Goal: Task Accomplishment & Management: Use online tool/utility

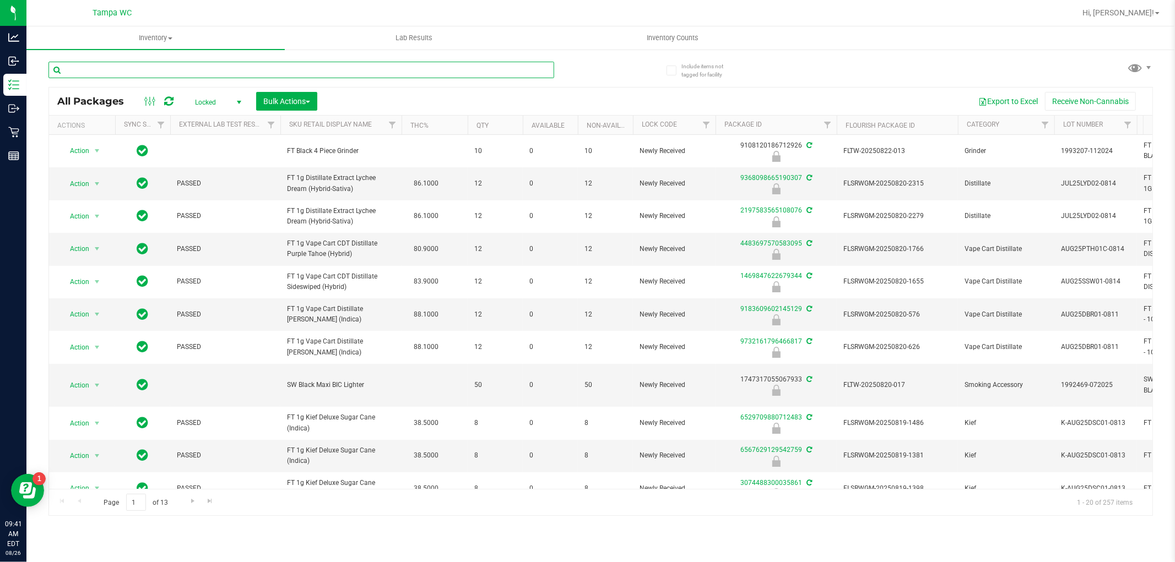
click at [375, 66] on input "text" at bounding box center [301, 70] width 506 height 17
type input "6614663188120514"
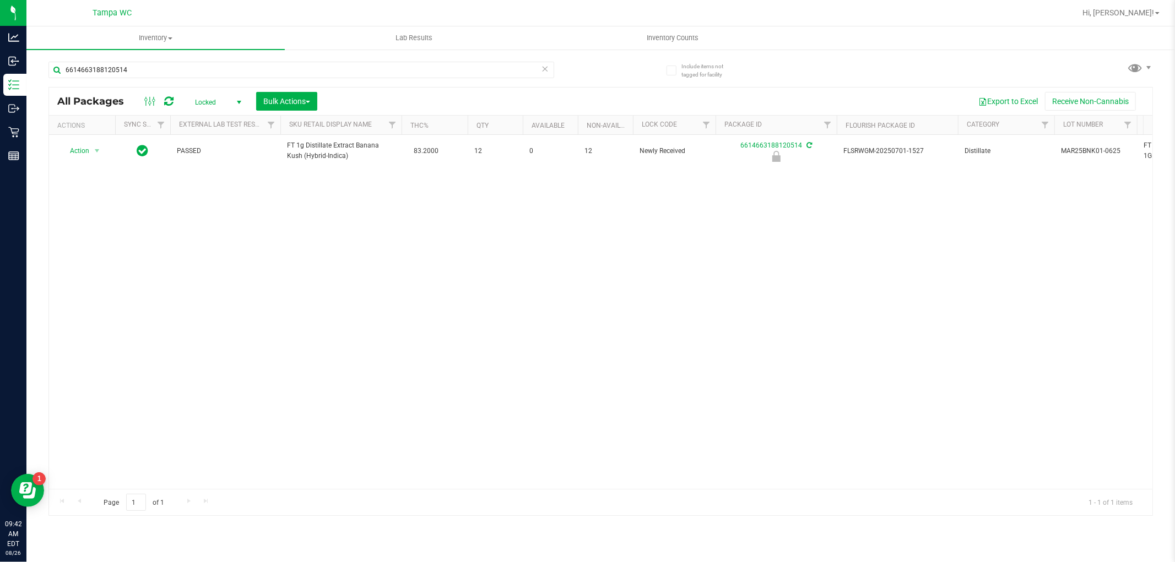
drag, startPoint x: 420, startPoint y: 235, endPoint x: 406, endPoint y: 216, distance: 23.2
click at [411, 221] on div "Action Action Edit attributes Global inventory Locate package Package audit log…" at bounding box center [600, 312] width 1103 height 354
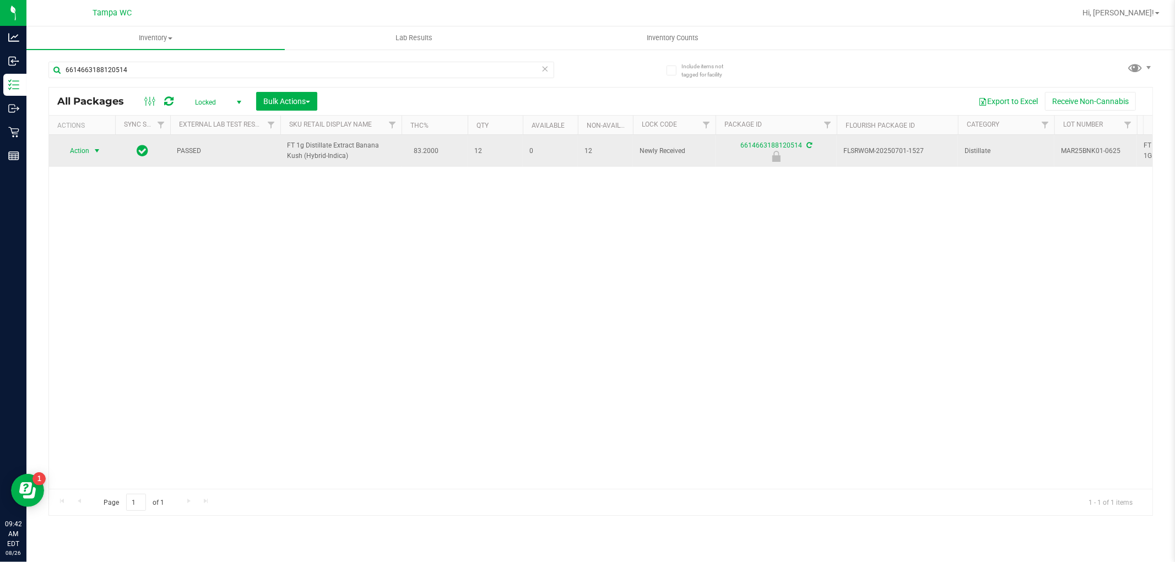
click at [94, 155] on span "select" at bounding box center [97, 150] width 14 height 15
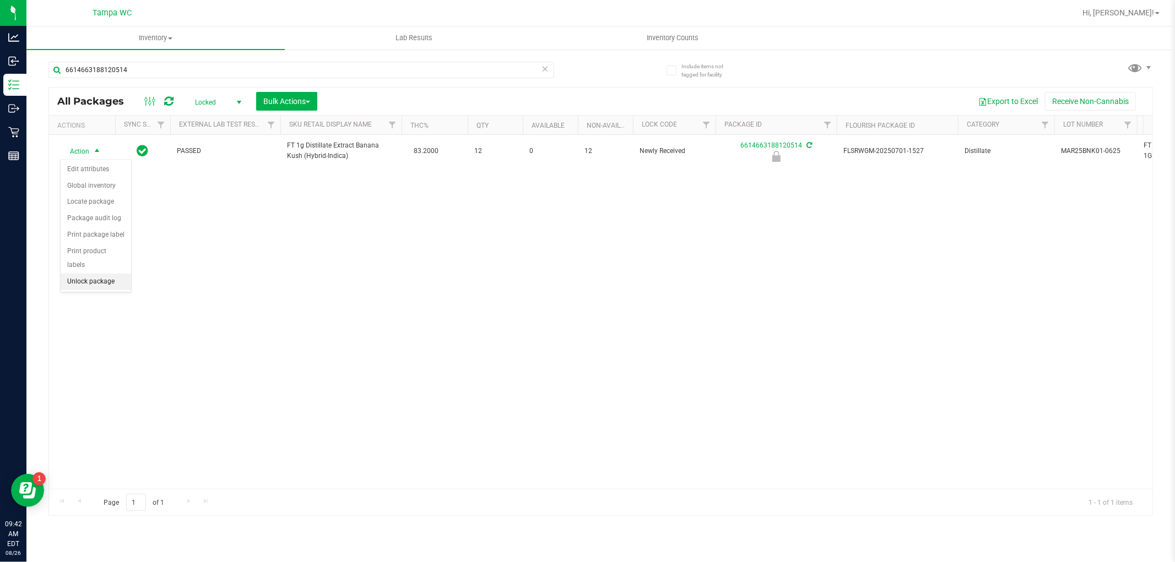
click at [104, 286] on li "Unlock package" at bounding box center [96, 282] width 71 height 17
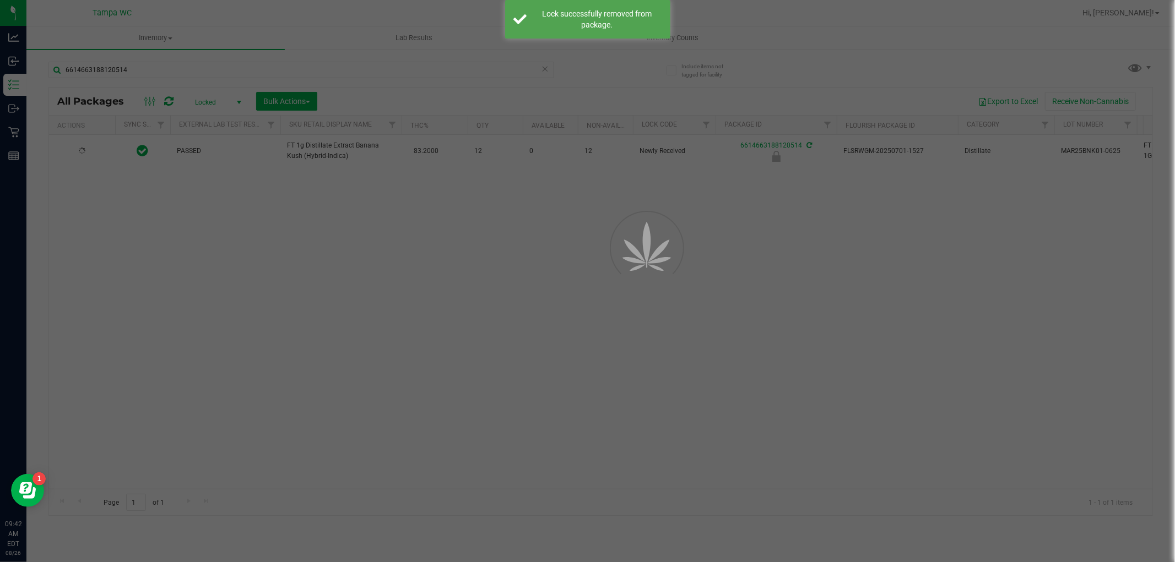
click at [288, 290] on div at bounding box center [587, 281] width 1175 height 562
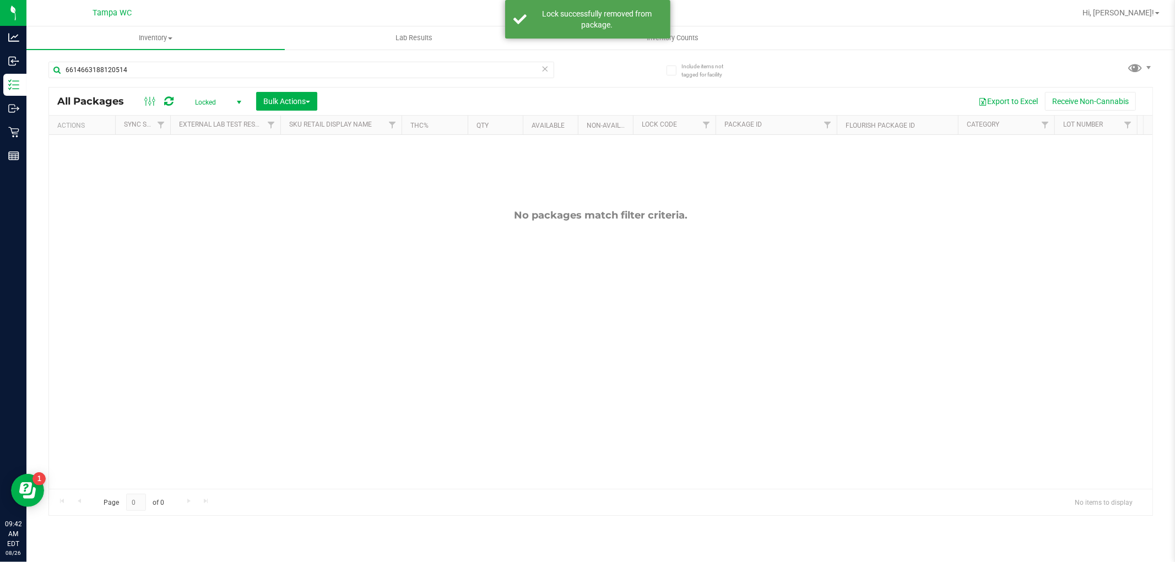
click at [211, 96] on span "Locked" at bounding box center [216, 102] width 61 height 15
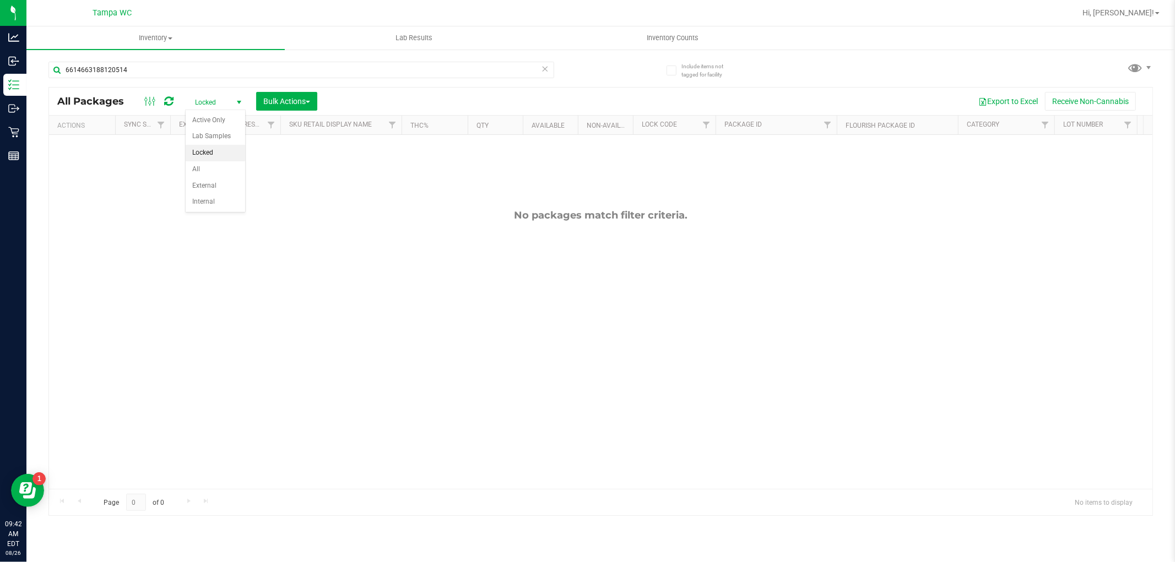
click at [409, 156] on div "No packages match filter criteria." at bounding box center [600, 349] width 1103 height 429
click at [543, 73] on icon at bounding box center [545, 68] width 8 height 13
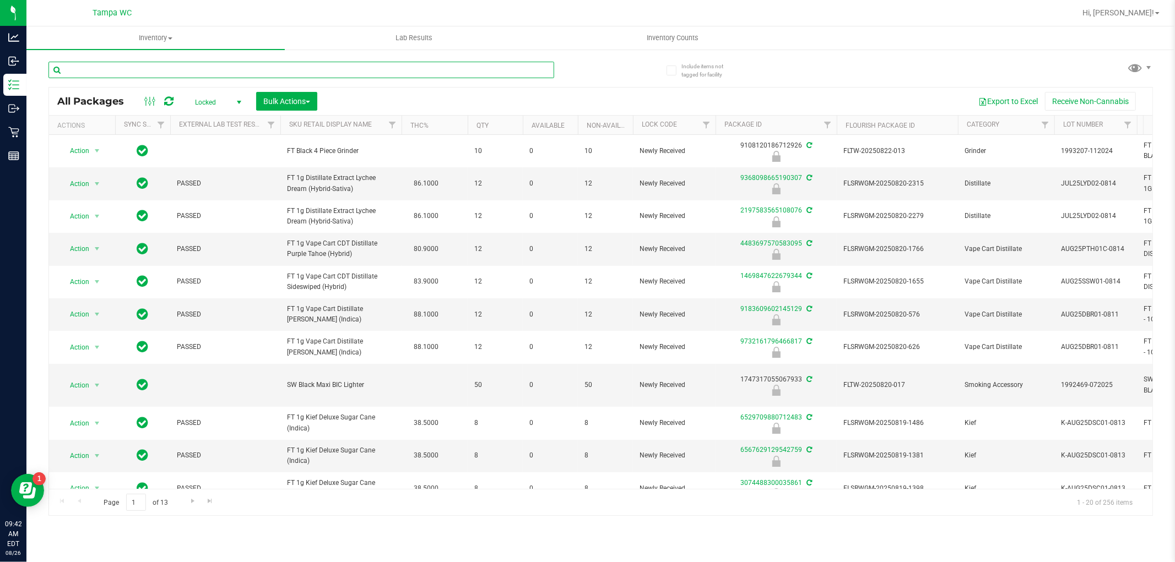
click at [490, 67] on input "text" at bounding box center [301, 70] width 506 height 17
click at [288, 102] on span "Bulk Actions" at bounding box center [286, 101] width 47 height 9
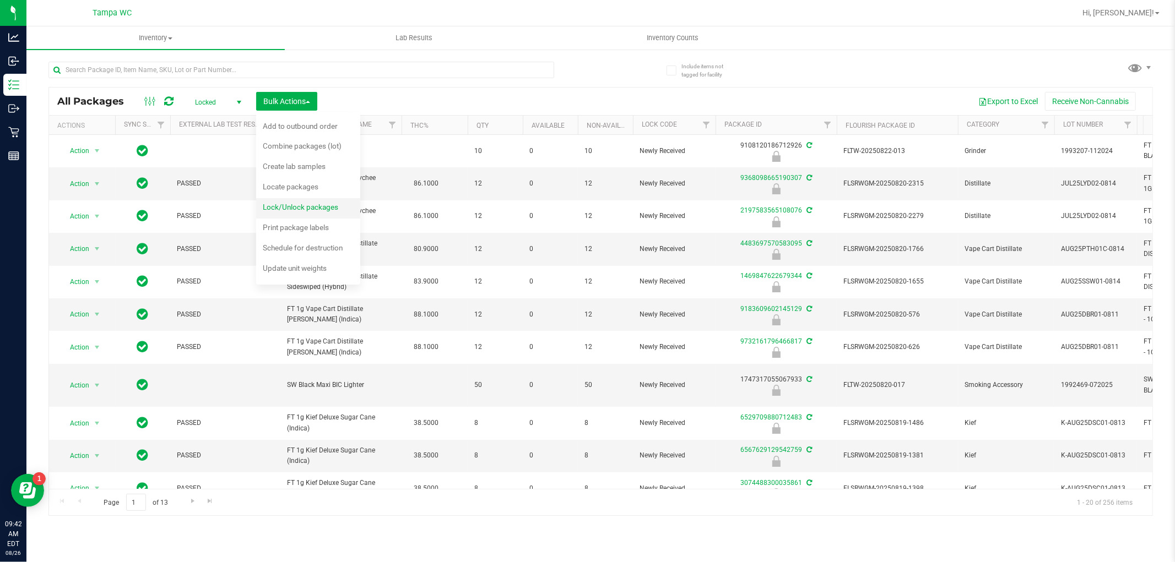
click at [307, 209] on span "Lock/Unlock packages" at bounding box center [300, 207] width 75 height 9
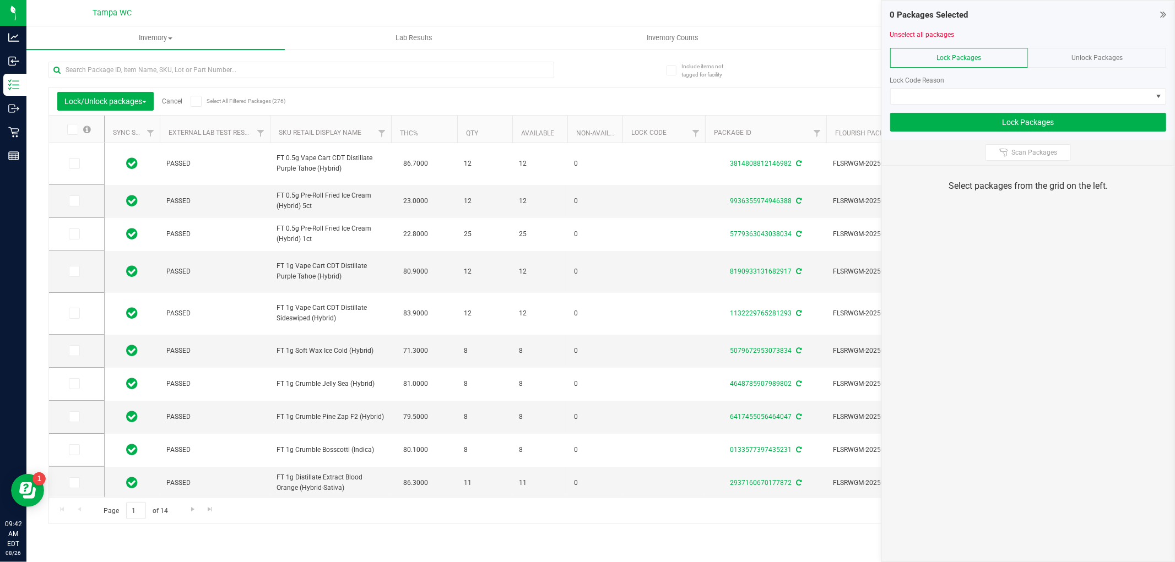
click at [1080, 61] on span "Unlock Packages" at bounding box center [1096, 58] width 51 height 8
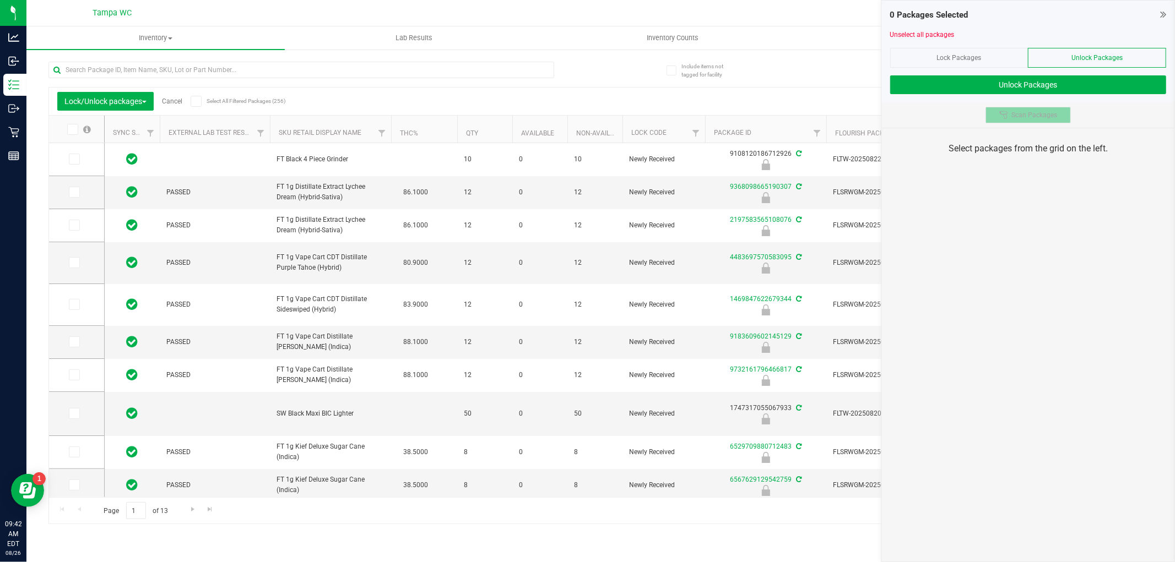
click at [1004, 116] on icon at bounding box center [1004, 115] width 8 height 8
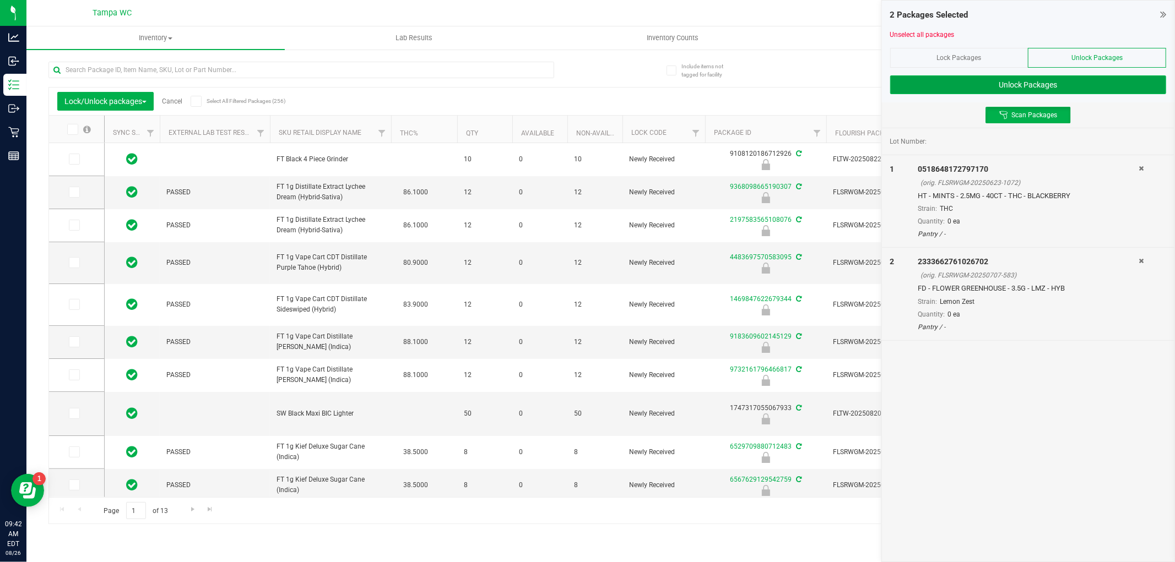
click at [1083, 86] on button "Unlock Packages" at bounding box center [1028, 84] width 276 height 19
